Goal: Information Seeking & Learning: Find specific fact

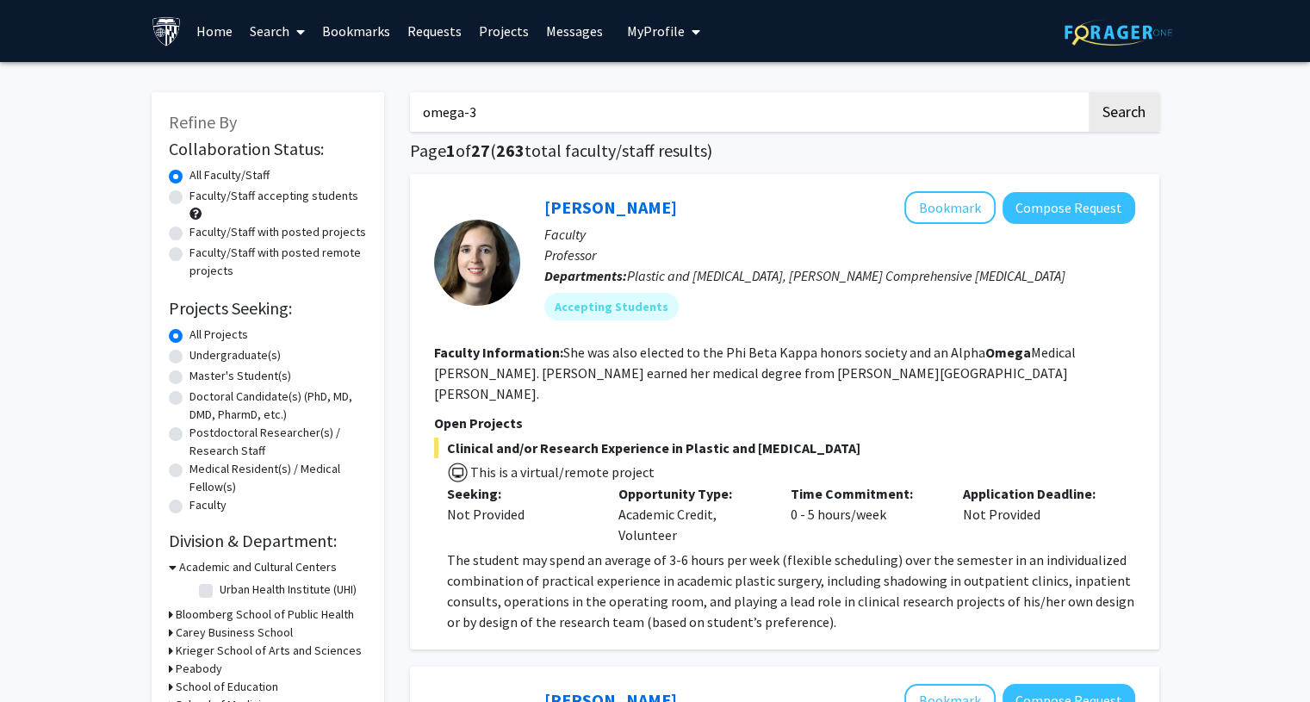
drag, startPoint x: 519, startPoint y: 116, endPoint x: 382, endPoint y: 108, distance: 136.4
type input "[MEDICAL_DATA]"
click at [1089, 92] on button "Search" at bounding box center [1124, 112] width 71 height 40
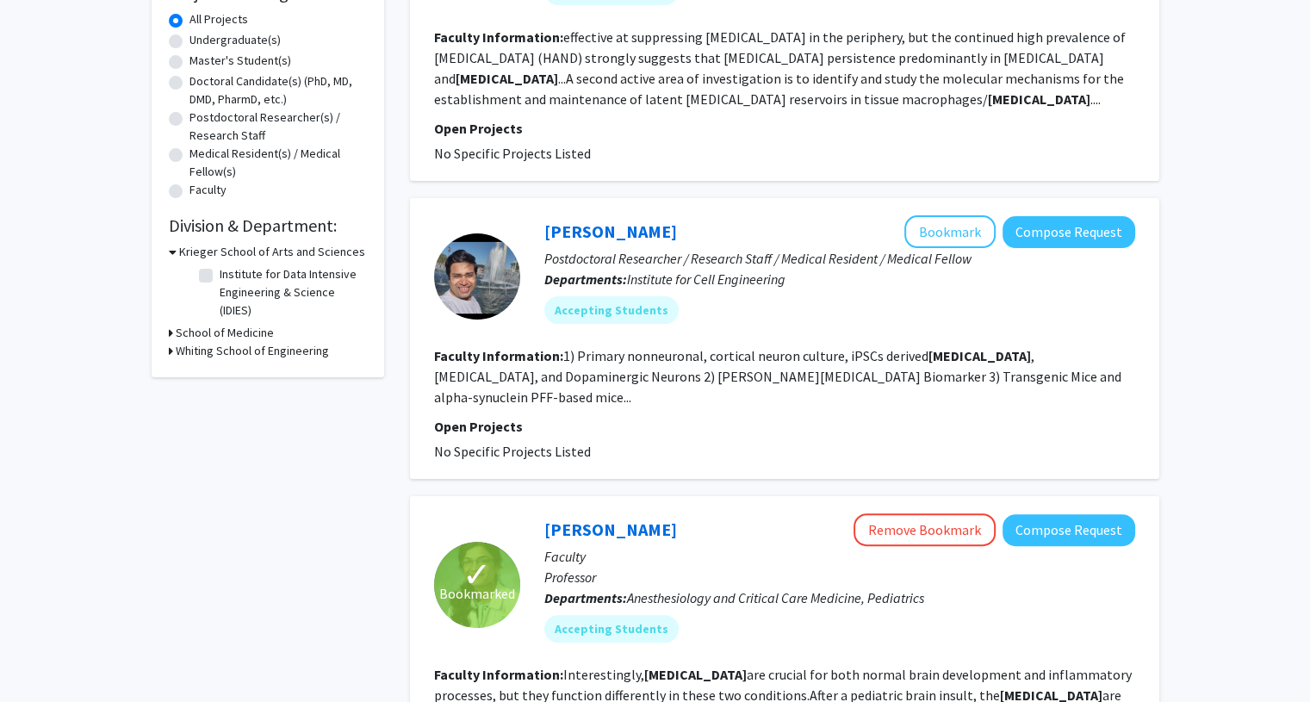
scroll to position [316, 0]
click at [600, 240] on div "[PERSON_NAME] Bookmark Compose Request" at bounding box center [839, 231] width 591 height 33
click at [574, 208] on div "[PERSON_NAME] Bookmark Compose Request Postdoctoral Researcher / Research Staff…" at bounding box center [784, 337] width 749 height 281
click at [584, 223] on link "[PERSON_NAME]" at bounding box center [610, 231] width 133 height 22
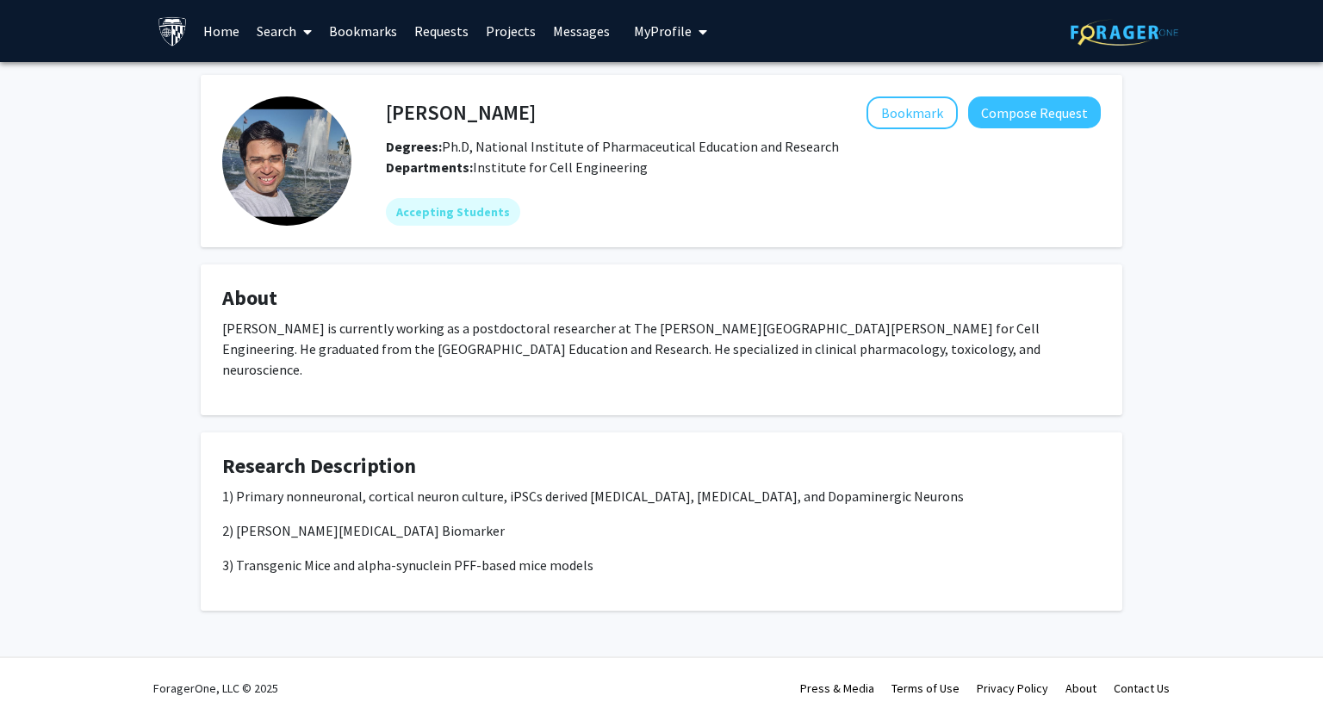
click at [484, 229] on fg-card "[PERSON_NAME] Bookmark Compose Request Degrees: Ph.D, National Institute of Pha…" at bounding box center [662, 161] width 922 height 172
drag, startPoint x: 507, startPoint y: 115, endPoint x: 390, endPoint y: 110, distance: 116.4
click at [390, 110] on div "[PERSON_NAME] Bookmark Compose Request" at bounding box center [743, 112] width 741 height 33
copy h4 "[PERSON_NAME]"
